Goal: Obtain resource: Obtain resource

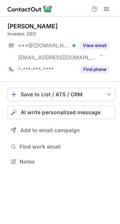
scroll to position [157, 120]
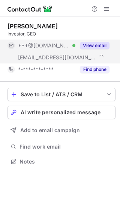
click at [91, 45] on button "View email" at bounding box center [95, 45] width 30 height 7
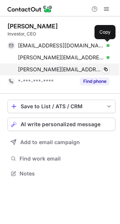
drag, startPoint x: 105, startPoint y: 45, endPoint x: 71, endPoint y: 64, distance: 38.7
click at [104, 45] on span at bounding box center [105, 46] width 6 height 6
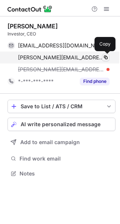
click at [104, 58] on span at bounding box center [105, 58] width 6 height 6
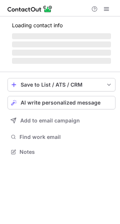
scroll to position [145, 120]
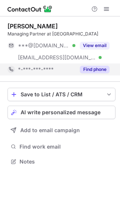
scroll to position [157, 120]
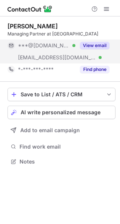
click at [98, 48] on button "View email" at bounding box center [95, 45] width 30 height 7
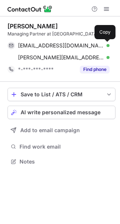
click at [104, 45] on span at bounding box center [105, 46] width 6 height 6
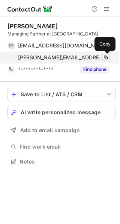
click at [106, 57] on span at bounding box center [105, 58] width 6 height 6
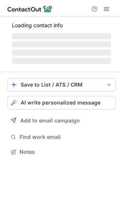
scroll to position [175, 120]
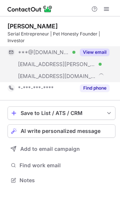
click at [97, 51] on button "View email" at bounding box center [95, 52] width 30 height 7
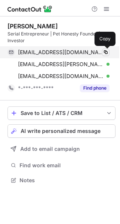
click at [105, 53] on span at bounding box center [105, 52] width 6 height 6
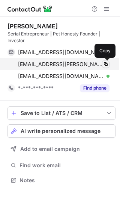
click at [105, 62] on span at bounding box center [105, 64] width 6 height 6
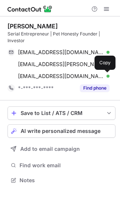
drag, startPoint x: 105, startPoint y: 74, endPoint x: 5, endPoint y: 167, distance: 135.9
click at [103, 75] on span at bounding box center [105, 76] width 6 height 6
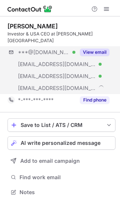
scroll to position [181, 120]
click at [89, 49] on button "View email" at bounding box center [95, 52] width 30 height 7
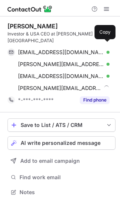
click at [105, 49] on span at bounding box center [105, 52] width 6 height 6
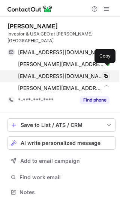
click at [106, 73] on span at bounding box center [105, 76] width 6 height 6
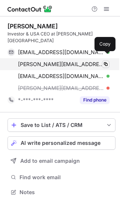
click at [105, 61] on span at bounding box center [105, 64] width 6 height 6
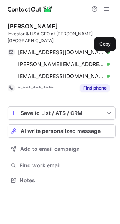
scroll to position [169, 120]
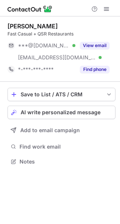
scroll to position [157, 120]
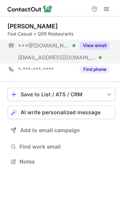
click at [98, 46] on button "View email" at bounding box center [95, 45] width 30 height 7
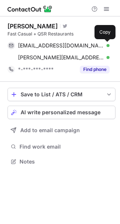
drag, startPoint x: 104, startPoint y: 45, endPoint x: 96, endPoint y: 50, distance: 8.6
click at [102, 45] on button at bounding box center [105, 45] width 7 height 7
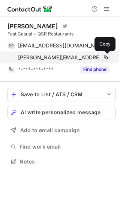
click at [103, 56] on span at bounding box center [105, 58] width 6 height 6
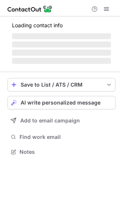
scroll to position [151, 120]
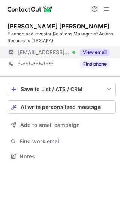
click at [92, 53] on button "View email" at bounding box center [95, 52] width 30 height 7
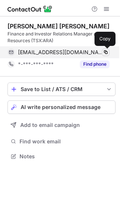
click at [104, 51] on span at bounding box center [105, 52] width 6 height 6
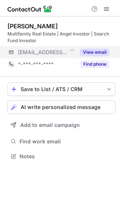
scroll to position [151, 120]
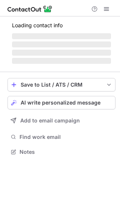
scroll to position [145, 120]
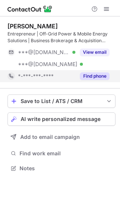
scroll to position [163, 120]
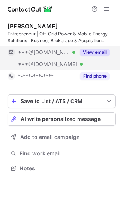
drag, startPoint x: 93, startPoint y: 54, endPoint x: 101, endPoint y: 54, distance: 8.2
click at [93, 54] on button "View email" at bounding box center [95, 52] width 30 height 7
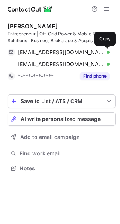
drag, startPoint x: 107, startPoint y: 50, endPoint x: 27, endPoint y: 128, distance: 111.8
click at [105, 52] on span at bounding box center [105, 52] width 6 height 6
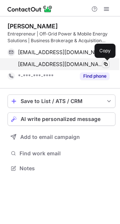
click at [105, 63] on span at bounding box center [105, 64] width 6 height 6
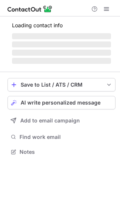
scroll to position [145, 120]
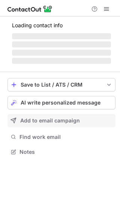
scroll to position [175, 120]
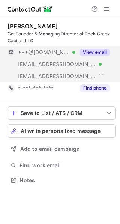
click at [88, 53] on button "View email" at bounding box center [95, 52] width 30 height 7
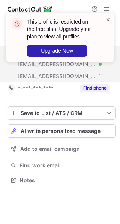
click at [107, 18] on span at bounding box center [108, 19] width 6 height 7
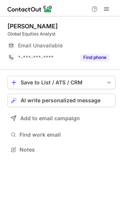
scroll to position [145, 120]
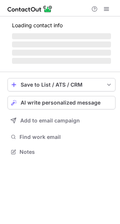
scroll to position [157, 120]
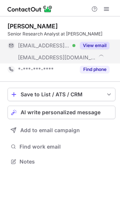
click at [96, 46] on button "View email" at bounding box center [95, 45] width 30 height 7
